Goal: Transaction & Acquisition: Purchase product/service

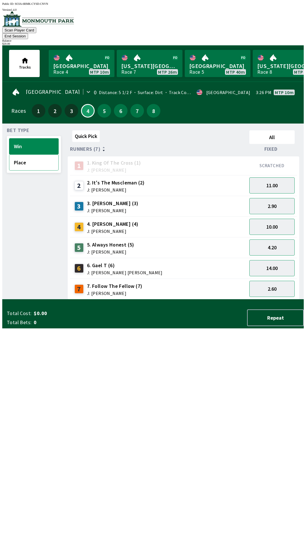
click at [26, 159] on button "Place" at bounding box center [34, 162] width 50 height 16
click at [22, 139] on button "Win" at bounding box center [34, 146] width 50 height 16
click at [82, 58] on link "Monmouth Park Race 4 MTP 10m" at bounding box center [82, 63] width 66 height 27
click at [81, 59] on link "Monmouth Park Race 4 MTP 10m" at bounding box center [82, 63] width 66 height 27
click at [28, 33] on button "End Session" at bounding box center [15, 36] width 26 height 6
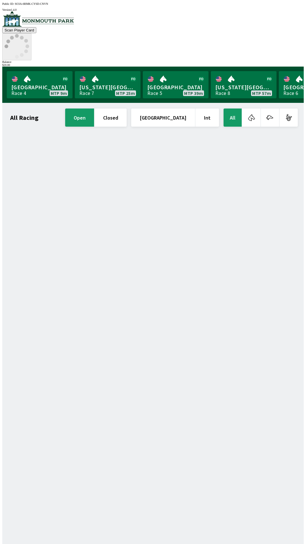
click at [29, 34] on icon at bounding box center [17, 46] width 25 height 25
